Goal: Task Accomplishment & Management: Complete application form

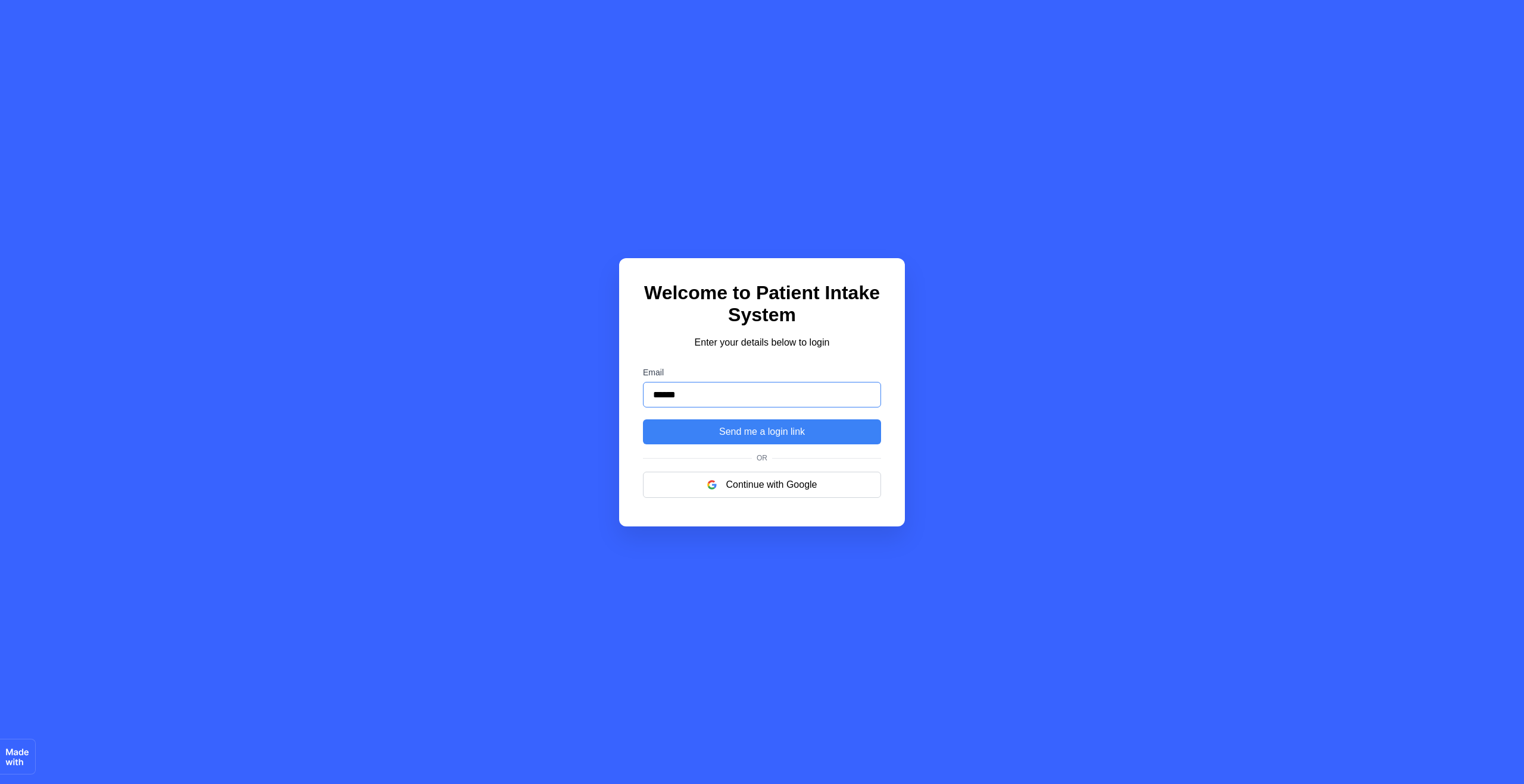
type input "**********"
click at [757, 434] on button "Send me a login link" at bounding box center [762, 432] width 238 height 25
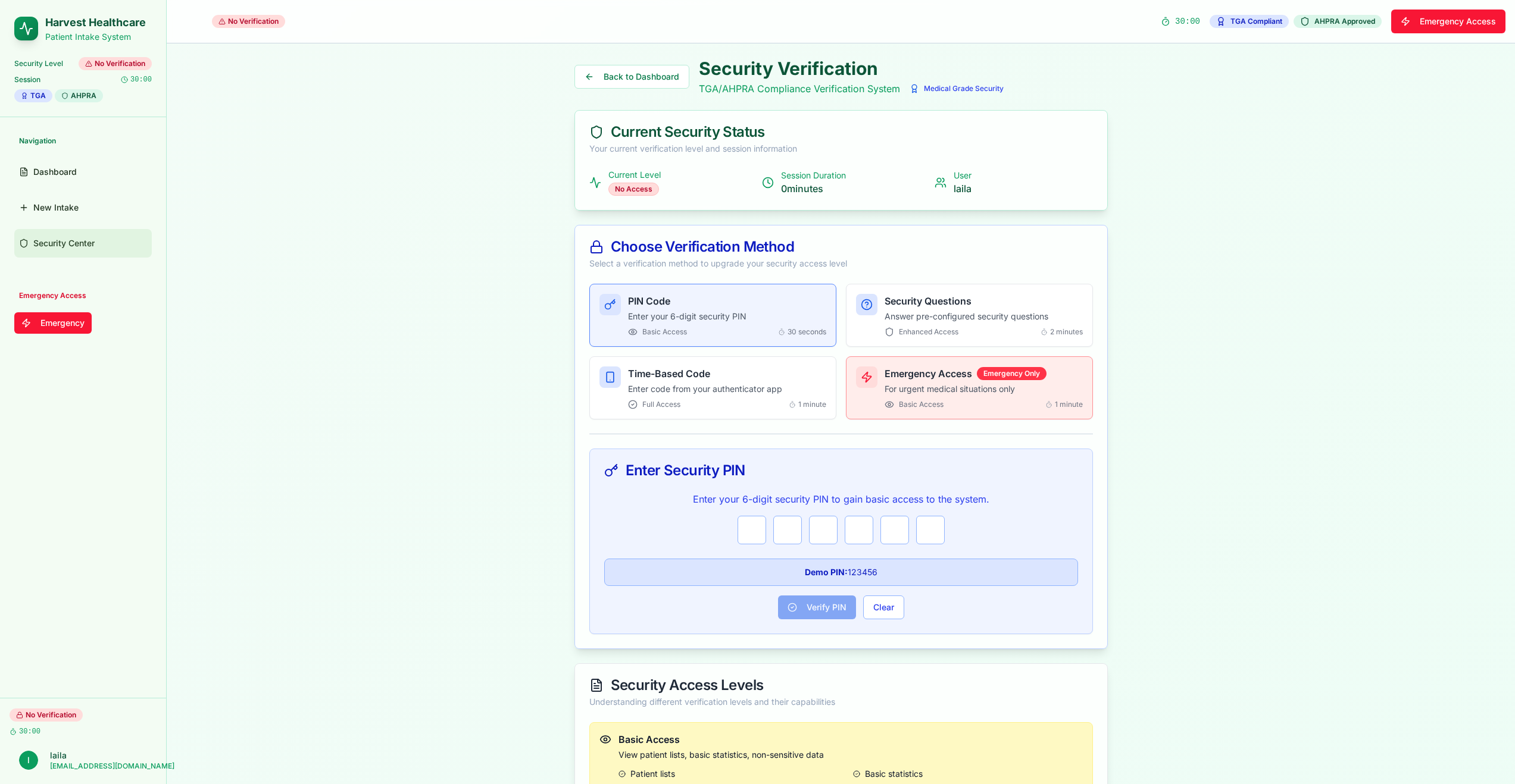
type input "*"
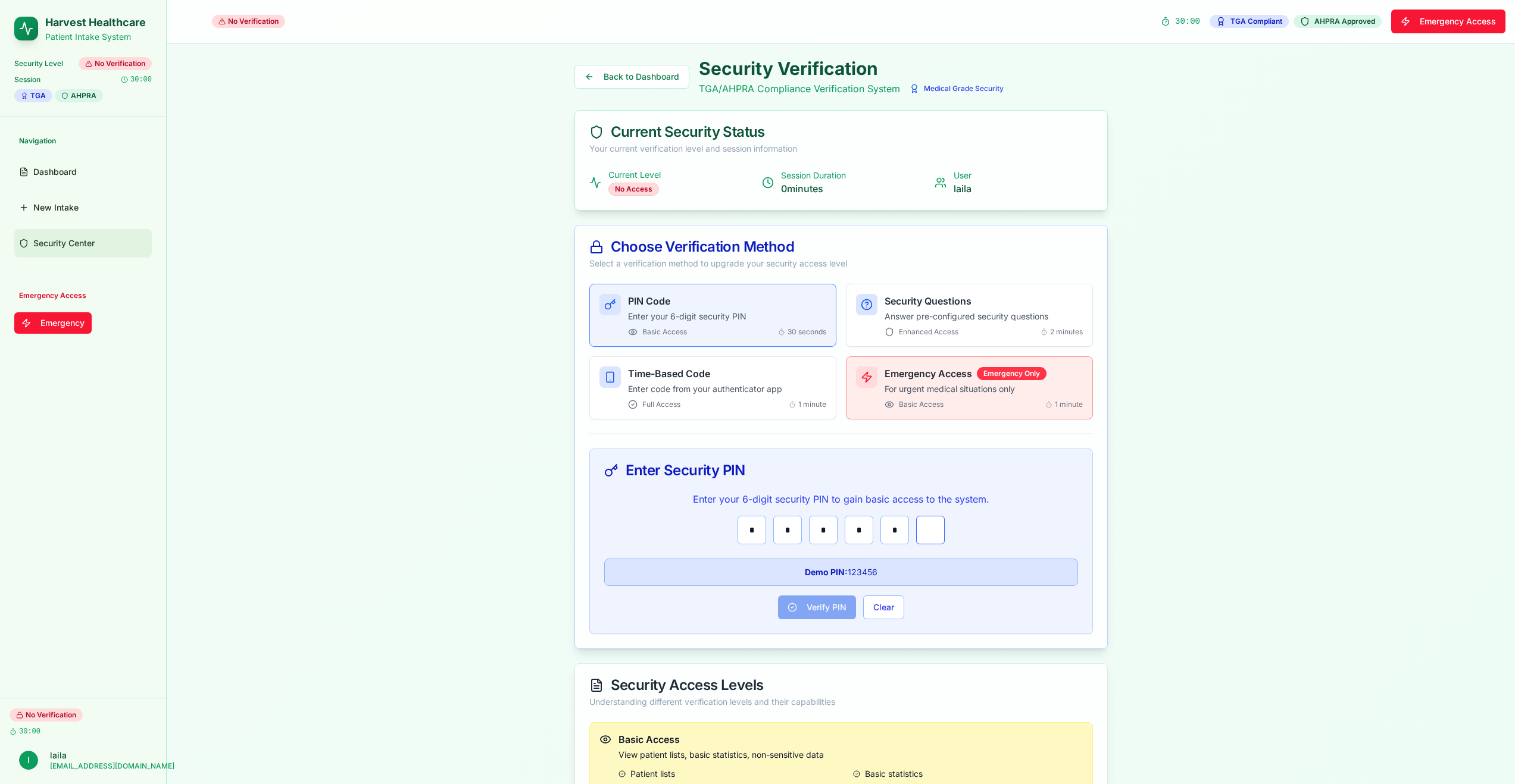
type input "*"
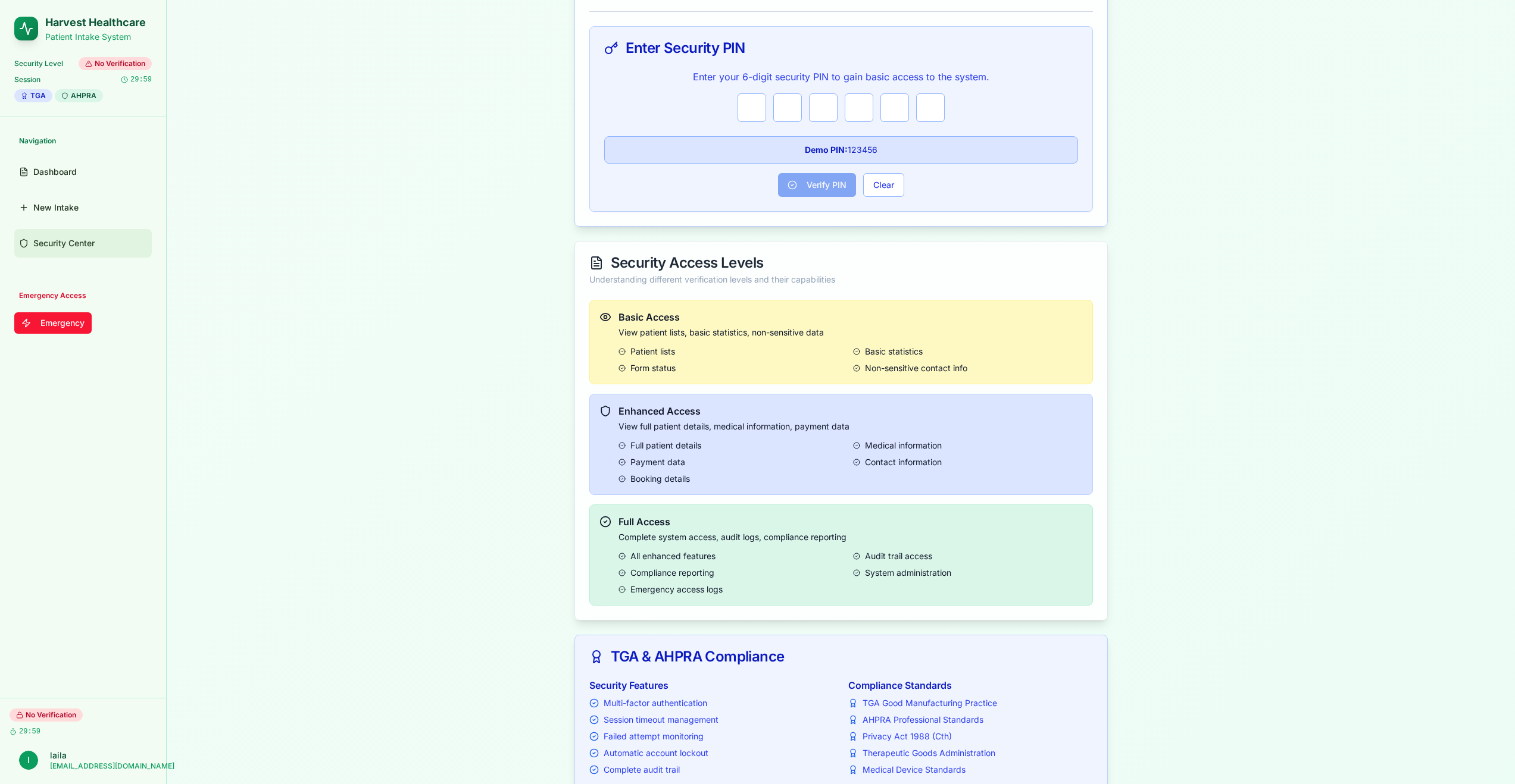
scroll to position [504, 0]
click at [783, 553] on div "All enhanced features" at bounding box center [732, 557] width 229 height 12
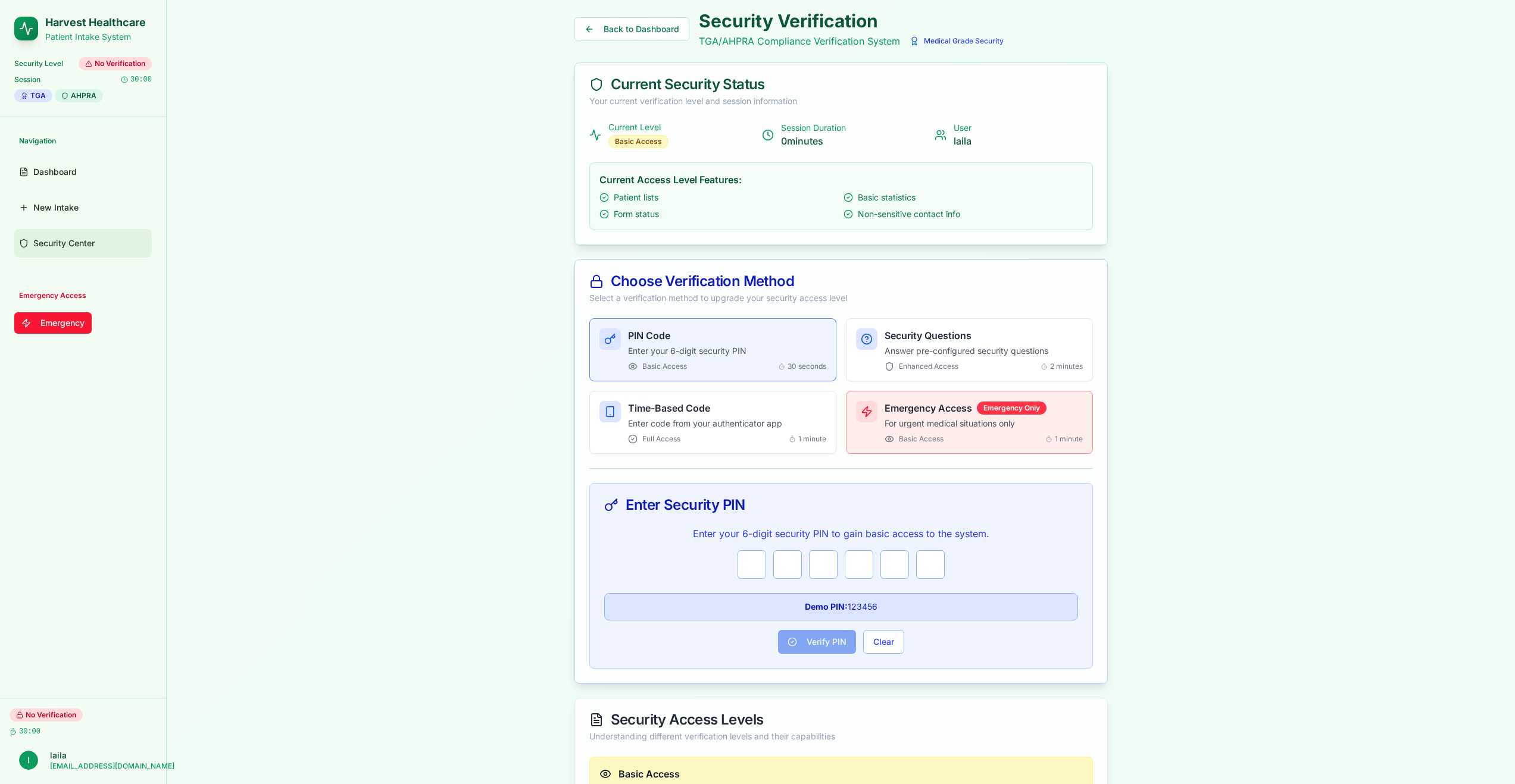
scroll to position [72, 0]
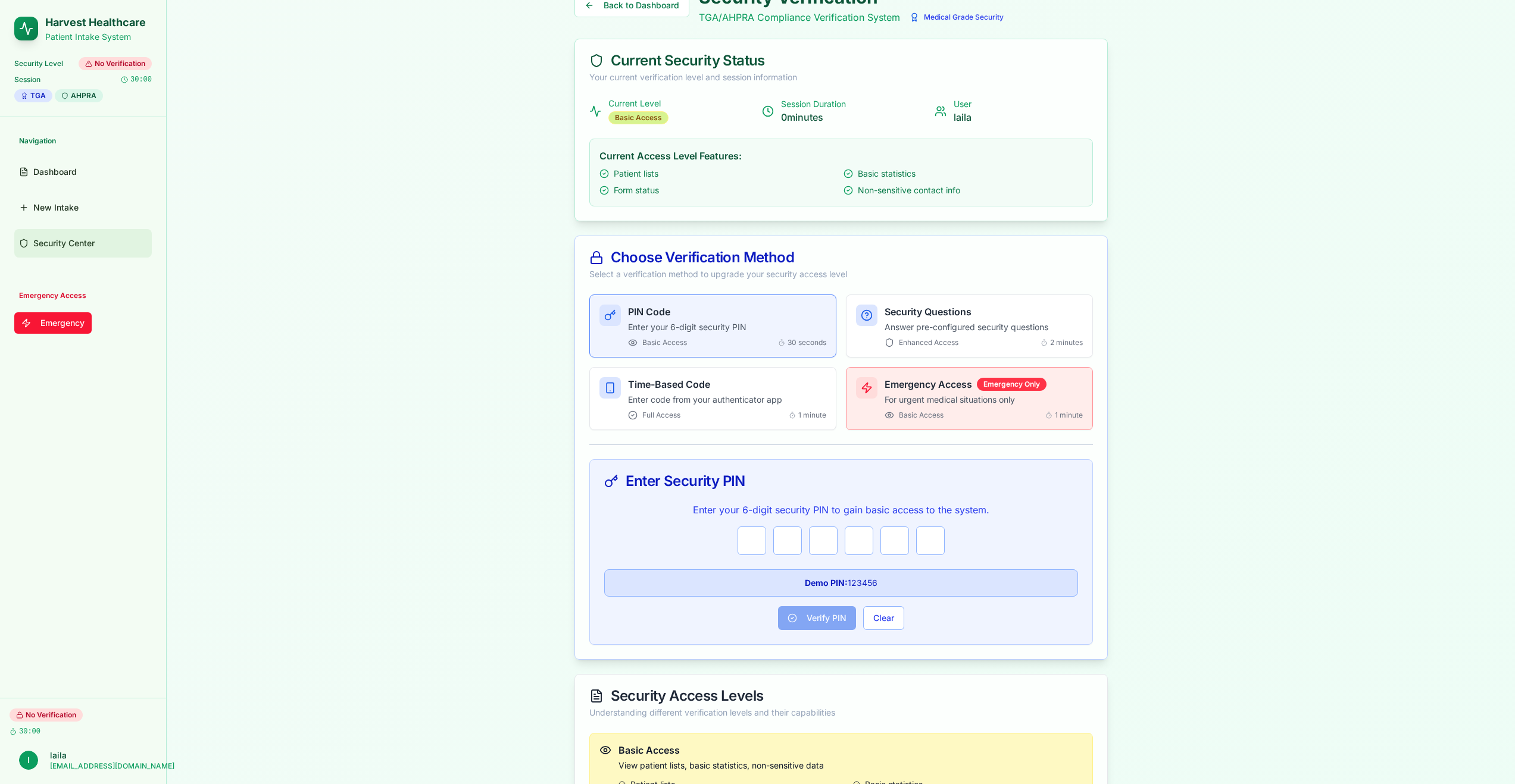
click at [632, 121] on div "Basic Access" at bounding box center [639, 118] width 60 height 13
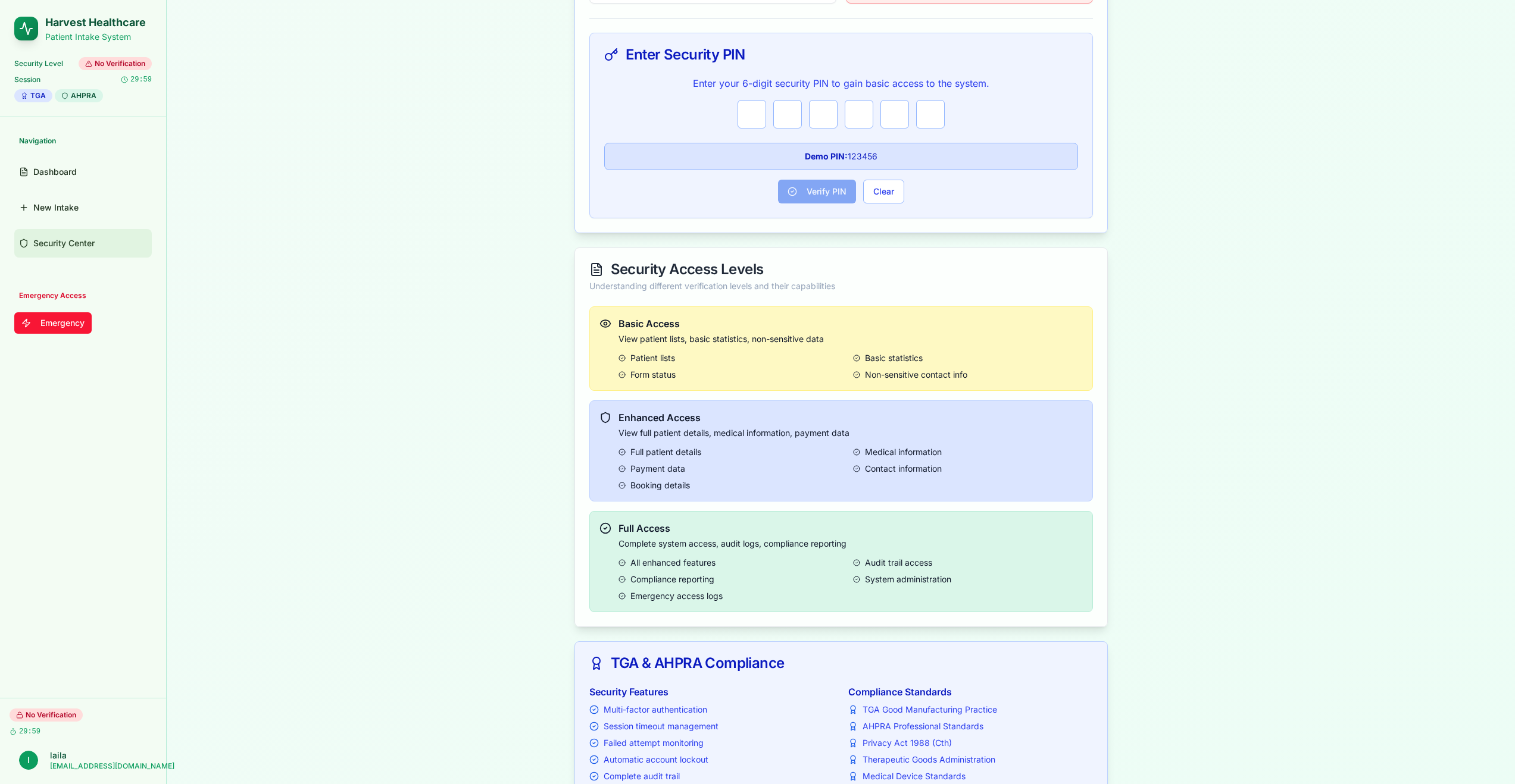
scroll to position [500, 0]
click at [724, 538] on p "Complete system access, audit logs, compliance reporting" at bounding box center [850, 542] width 464 height 12
drag, startPoint x: 748, startPoint y: 543, endPoint x: 762, endPoint y: 575, distance: 34.9
click at [749, 547] on p "Complete system access, audit logs, compliance reporting" at bounding box center [850, 542] width 464 height 12
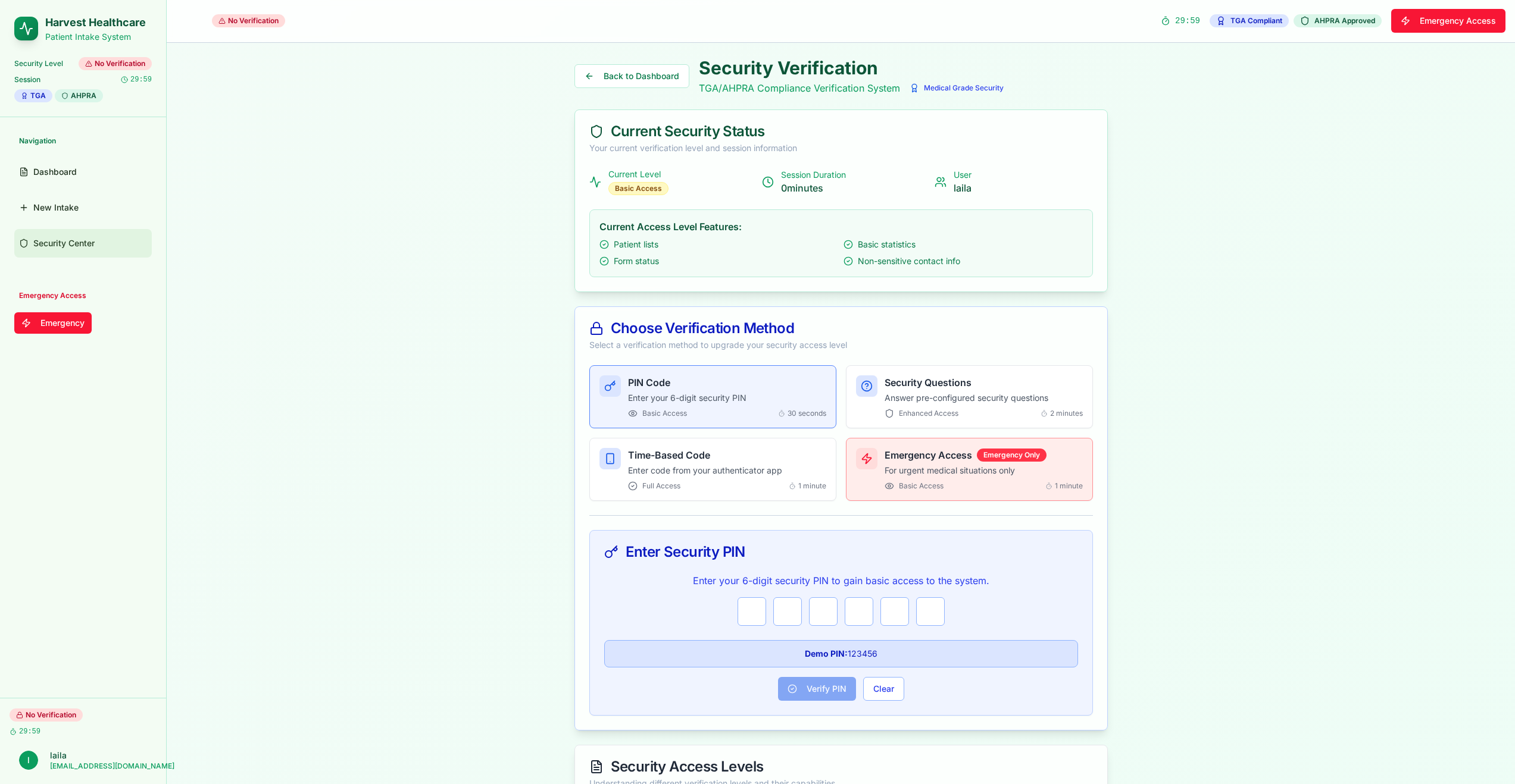
scroll to position [0, 0]
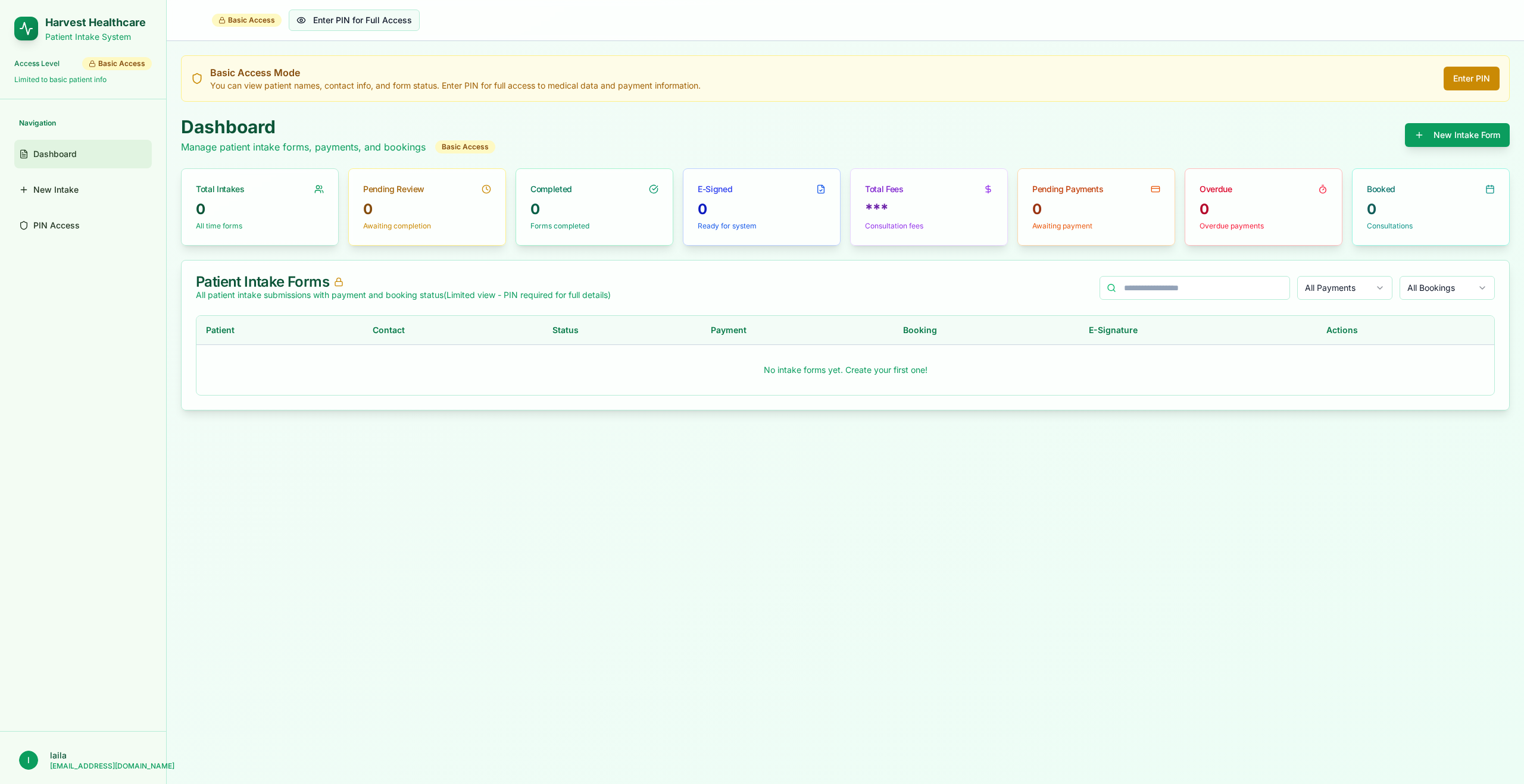
click at [349, 22] on button "Enter PIN for Full Access" at bounding box center [354, 20] width 131 height 22
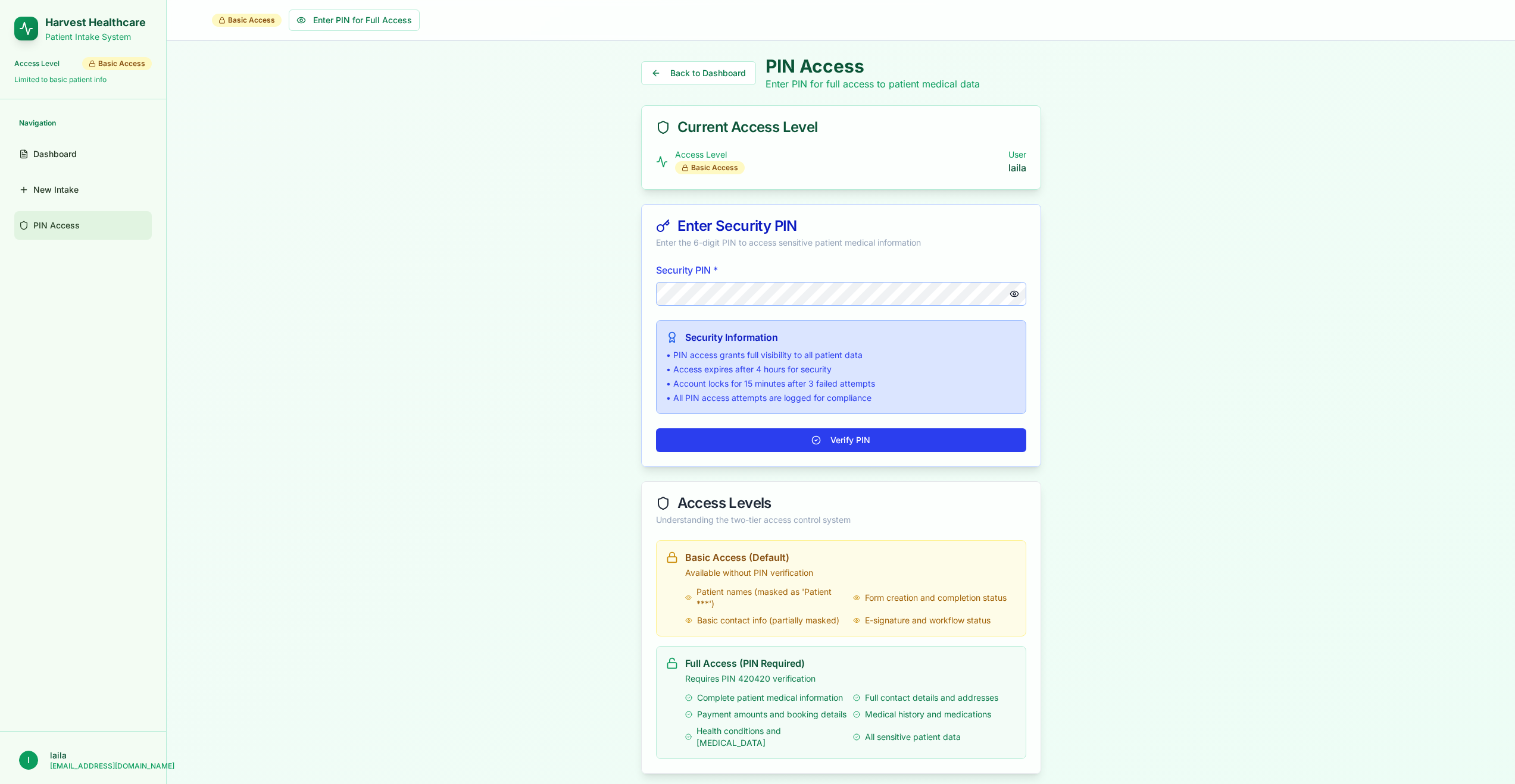
click at [846, 441] on button "Verify PIN" at bounding box center [841, 440] width 370 height 24
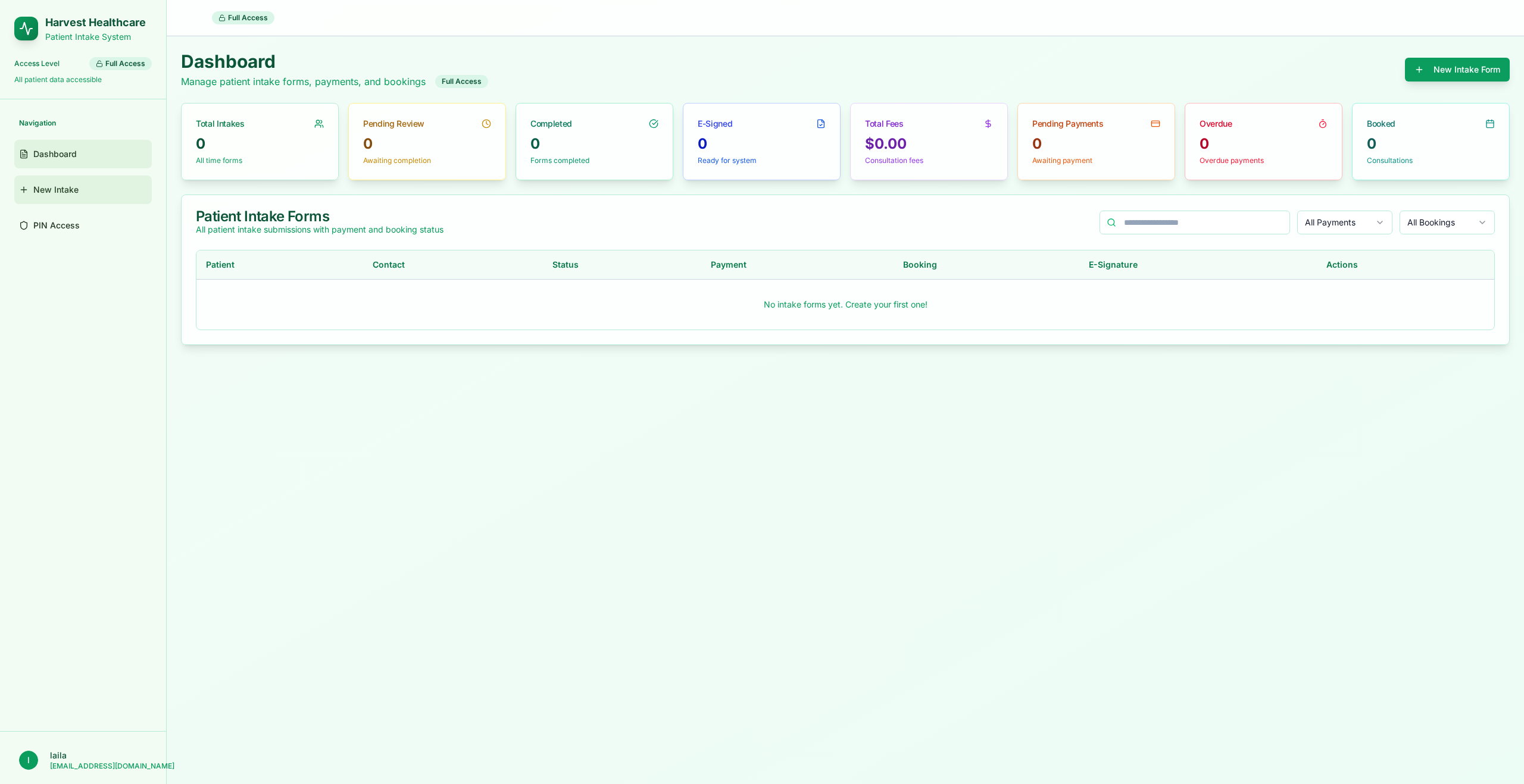
click at [86, 193] on link "New Intake" at bounding box center [83, 190] width 138 height 28
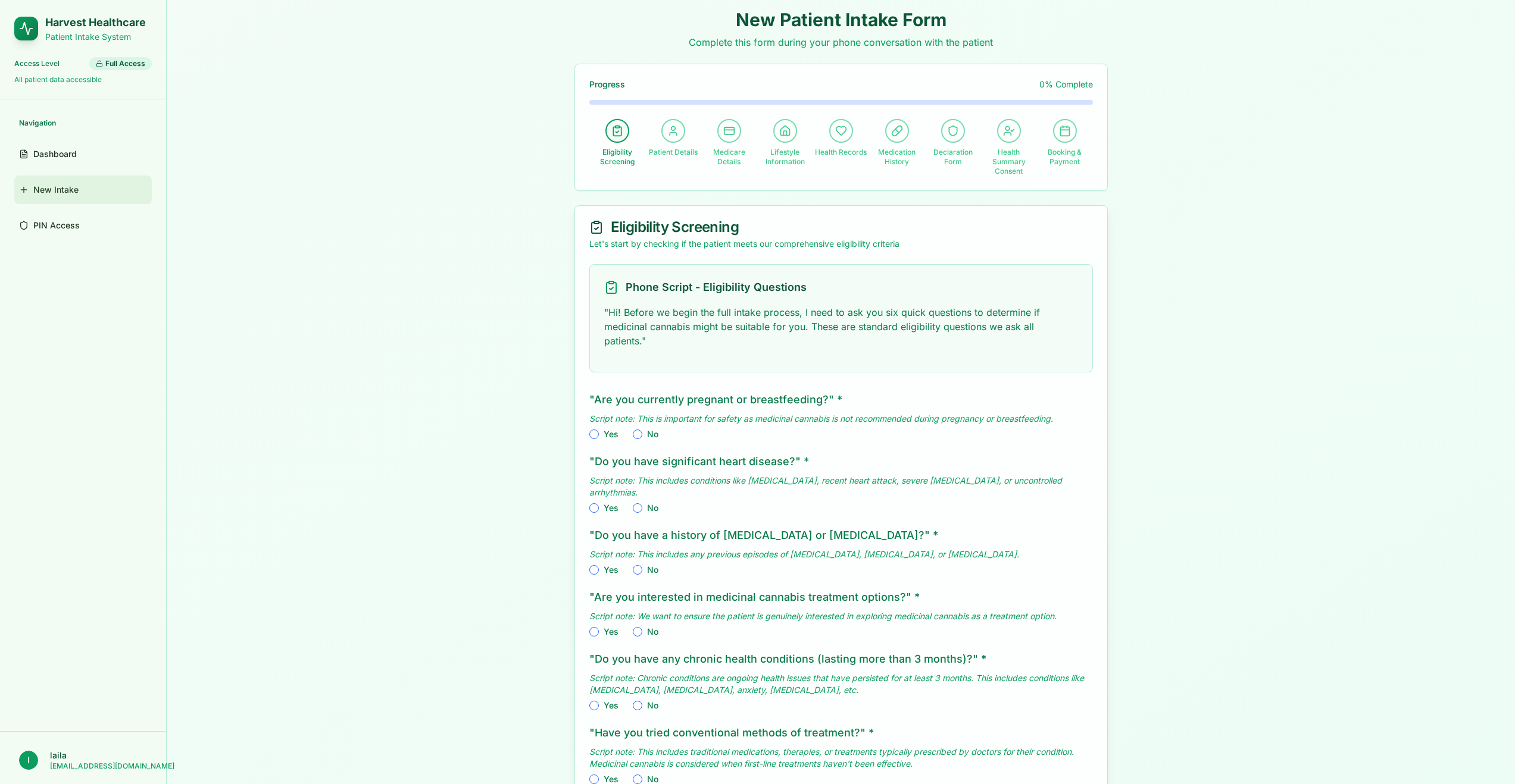
scroll to position [97, 0]
